Goal: Find specific page/section: Find specific page/section

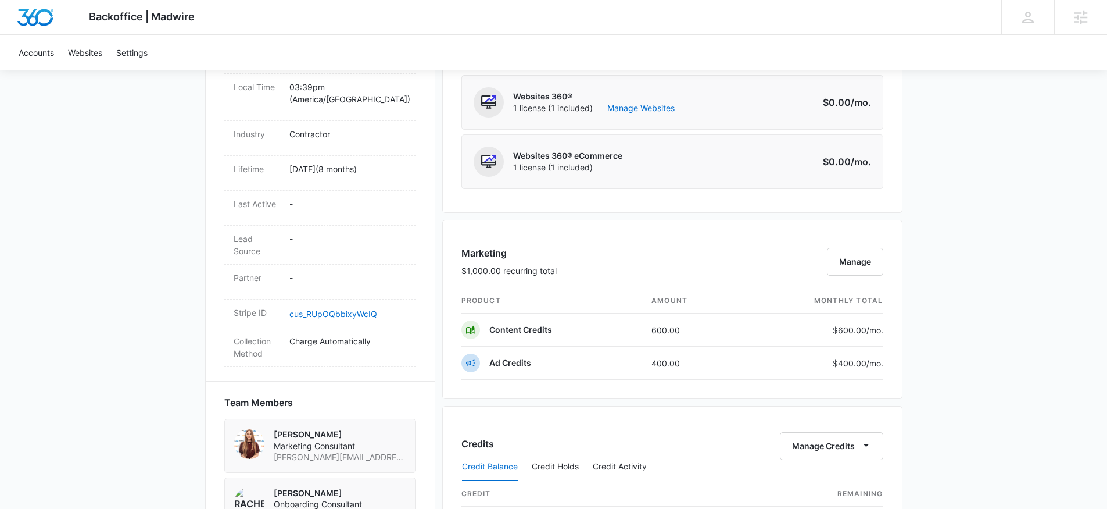
scroll to position [40, 0]
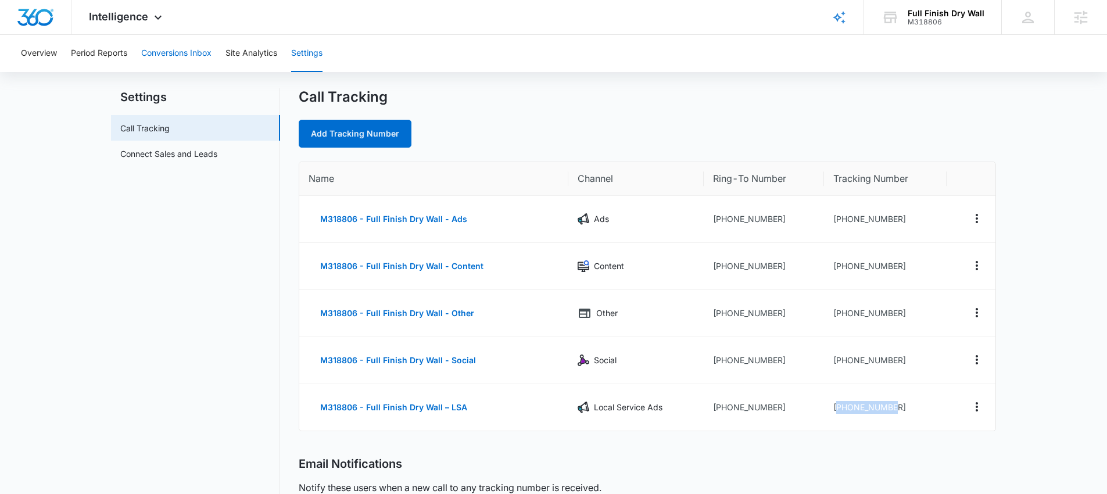
click at [167, 53] on button "Conversions Inbox" at bounding box center [176, 53] width 70 height 37
